Goal: Task Accomplishment & Management: Manage account settings

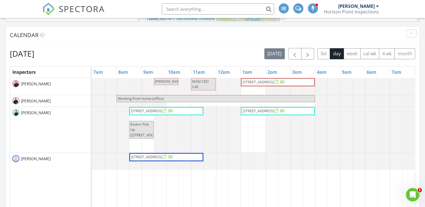
scroll to position [281, 0]
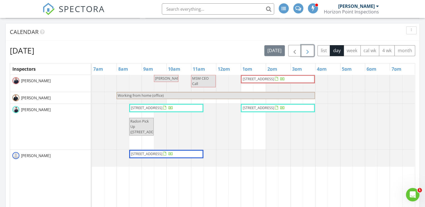
click at [306, 51] on span "button" at bounding box center [307, 51] width 7 height 7
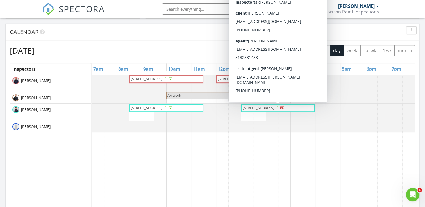
click at [269, 111] on span "[STREET_ADDRESS]" at bounding box center [263, 108] width 43 height 6
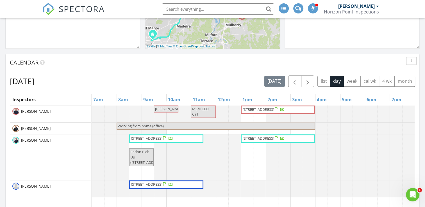
scroll to position [251, 0]
click at [311, 78] on span "button" at bounding box center [307, 81] width 7 height 7
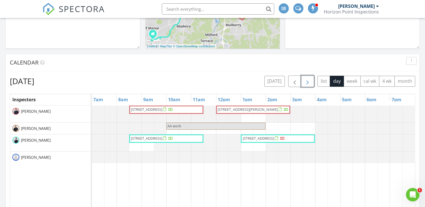
click at [248, 108] on span "110 E Circle Dr, Mason 45040" at bounding box center [248, 109] width 60 height 5
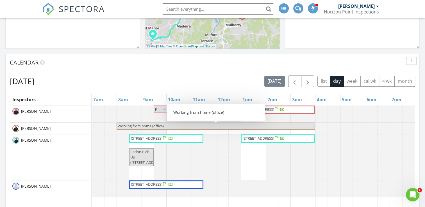
scroll to position [220, 0]
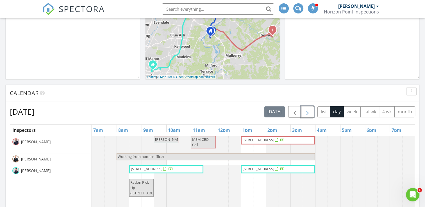
click at [309, 110] on span "button" at bounding box center [307, 112] width 7 height 7
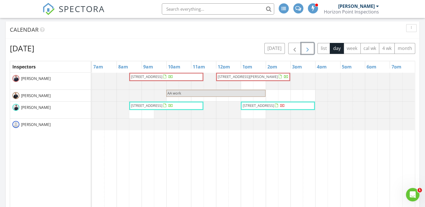
scroll to position [284, 0]
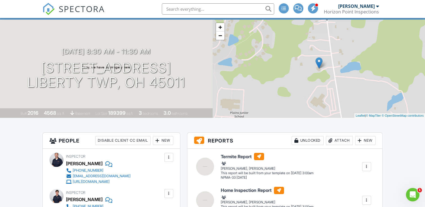
scroll to position [30, 0]
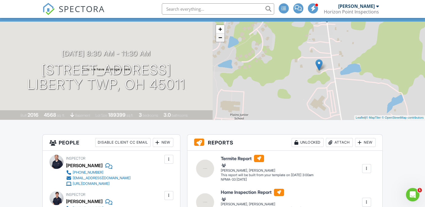
click at [224, 41] on link "−" at bounding box center [220, 37] width 8 height 8
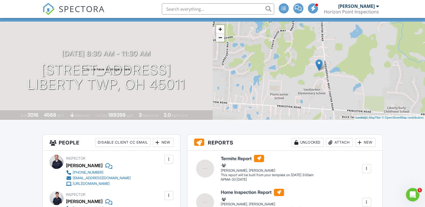
click at [221, 39] on link "−" at bounding box center [220, 37] width 8 height 8
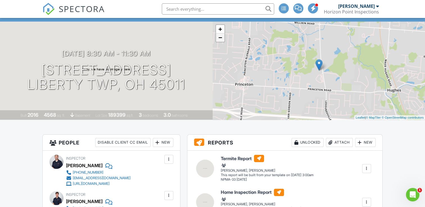
click at [221, 39] on link "−" at bounding box center [220, 37] width 8 height 8
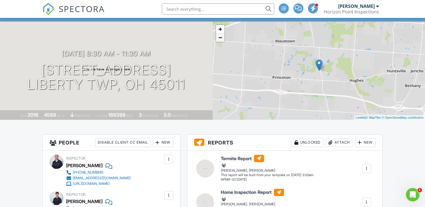
click at [221, 39] on link "−" at bounding box center [220, 37] width 8 height 8
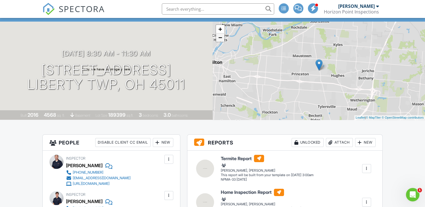
click at [221, 39] on link "−" at bounding box center [220, 37] width 8 height 8
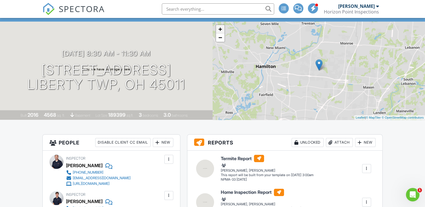
click at [220, 28] on link "+" at bounding box center [220, 29] width 8 height 8
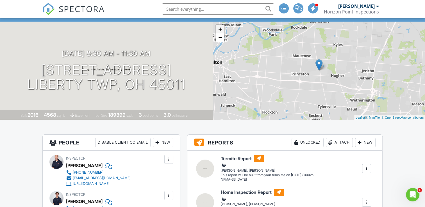
click at [220, 28] on link "+" at bounding box center [220, 29] width 8 height 8
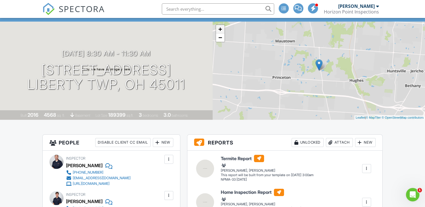
click at [220, 28] on link "+" at bounding box center [220, 29] width 8 height 8
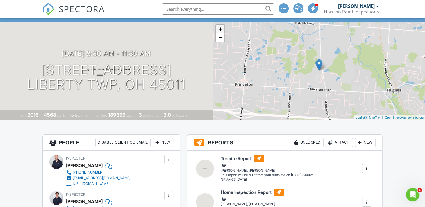
click at [220, 28] on link "+" at bounding box center [220, 29] width 8 height 8
